Goal: Task Accomplishment & Management: Manage account settings

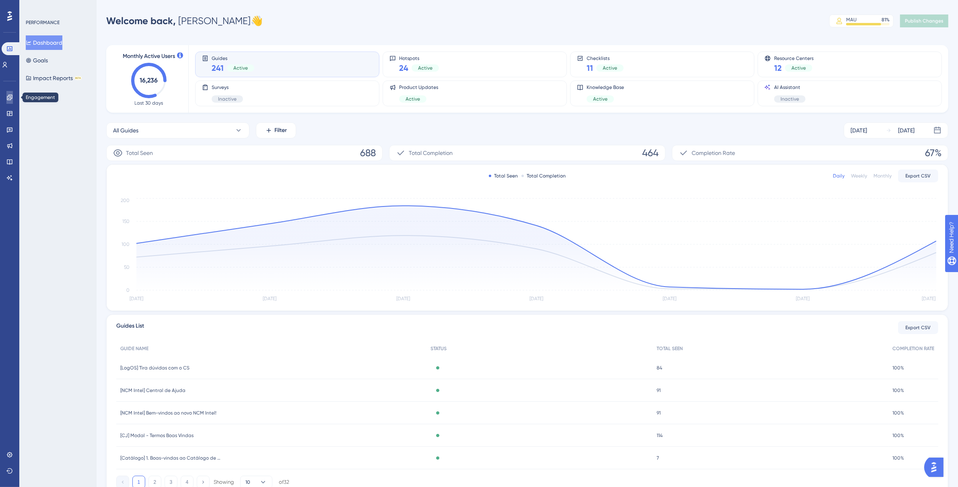
click at [10, 100] on icon at bounding box center [9, 97] width 5 height 5
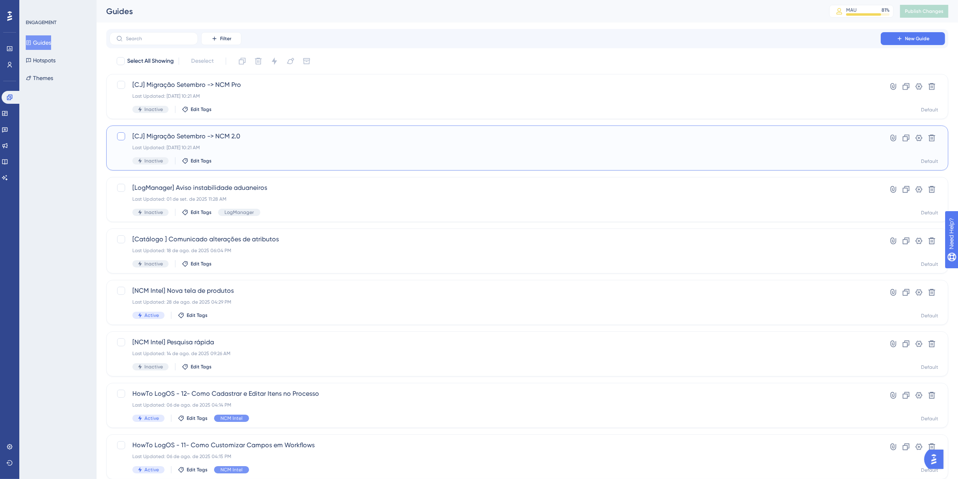
click at [121, 135] on div at bounding box center [121, 136] width 8 height 8
checkbox input "true"
click at [116, 86] on div at bounding box center [121, 85] width 10 height 10
checkbox input "true"
click at [277, 62] on icon at bounding box center [274, 61] width 8 height 8
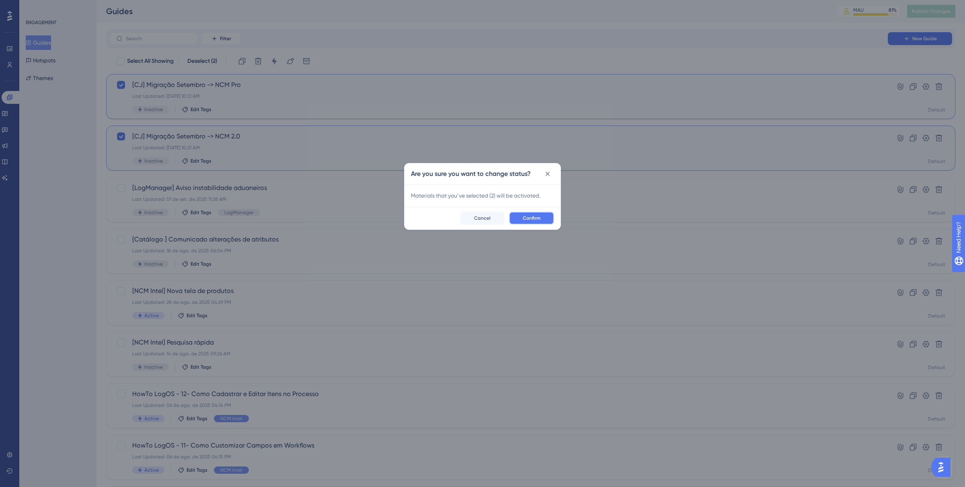
click at [535, 216] on span "Confirm" at bounding box center [532, 218] width 18 height 6
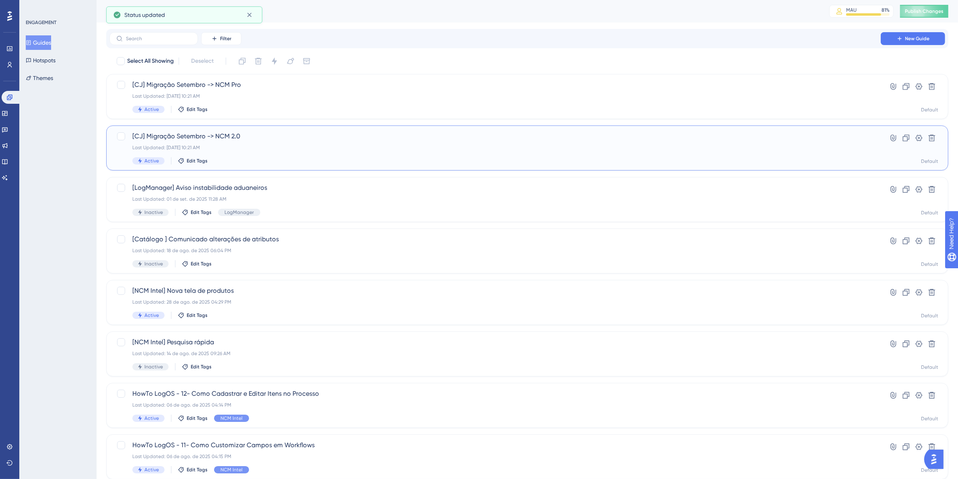
click at [303, 138] on span "[CJ] Migração Setembro -> NCM 2.0" at bounding box center [494, 137] width 725 height 10
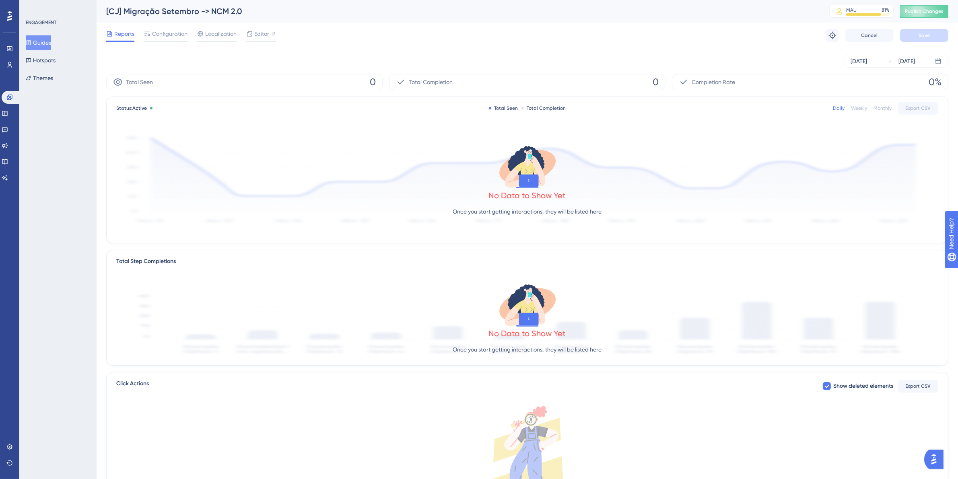
click at [252, 43] on div "Reports Configuration Localization Editor Troubleshoot Cancel Save" at bounding box center [527, 36] width 842 height 26
click at [257, 39] on div "Editor" at bounding box center [260, 35] width 29 height 13
click at [178, 37] on span "Configuration" at bounding box center [169, 34] width 35 height 10
